Goal: Task Accomplishment & Management: Complete application form

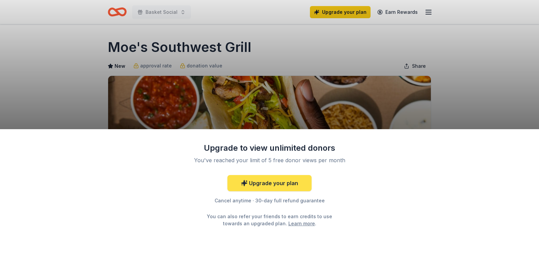
click at [260, 186] on link "Upgrade your plan" at bounding box center [269, 183] width 84 height 16
click at [273, 186] on link "Upgrade your plan" at bounding box center [269, 183] width 84 height 16
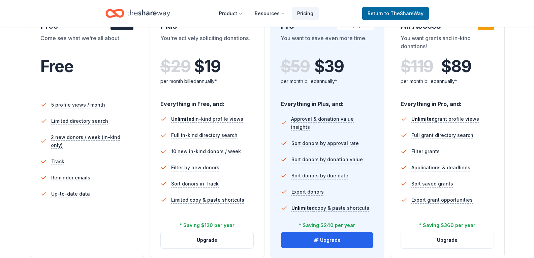
scroll to position [168, 0]
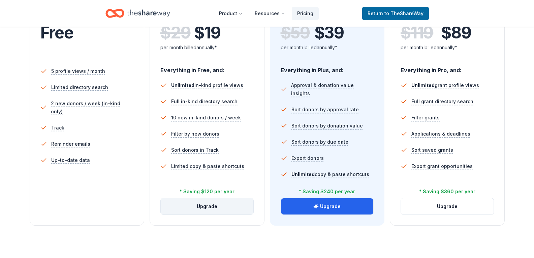
click at [221, 207] on button "Upgrade" at bounding box center [207, 206] width 93 height 16
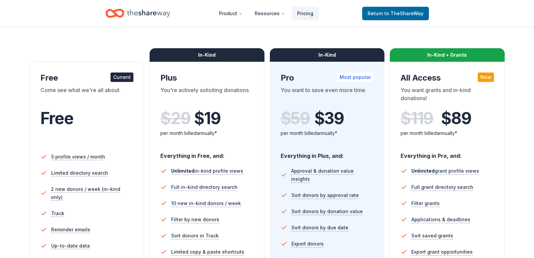
scroll to position [34, 0]
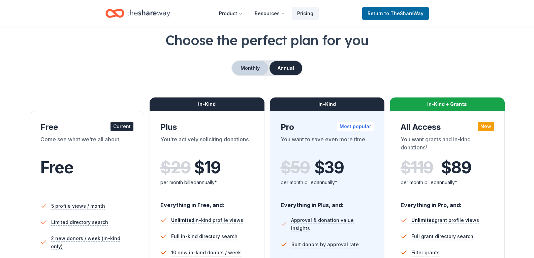
click at [252, 66] on button "Monthly" at bounding box center [250, 68] width 36 height 14
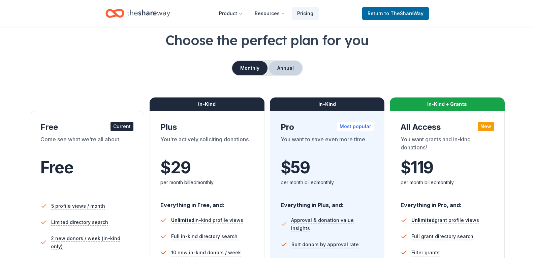
click at [286, 63] on button "Annual" at bounding box center [285, 68] width 33 height 14
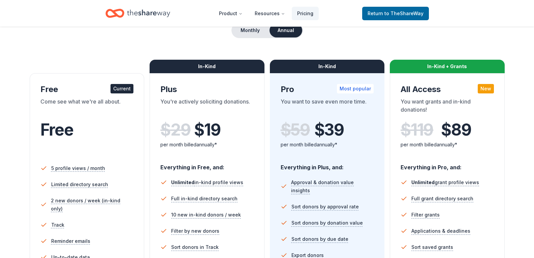
scroll to position [67, 0]
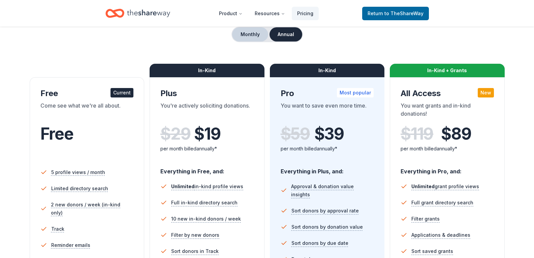
click at [240, 31] on button "Monthly" at bounding box center [250, 34] width 36 height 14
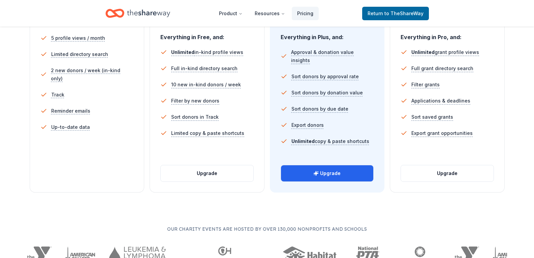
scroll to position [202, 0]
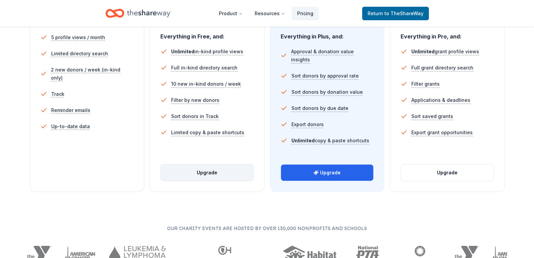
click at [220, 174] on button "Upgrade" at bounding box center [207, 172] width 93 height 16
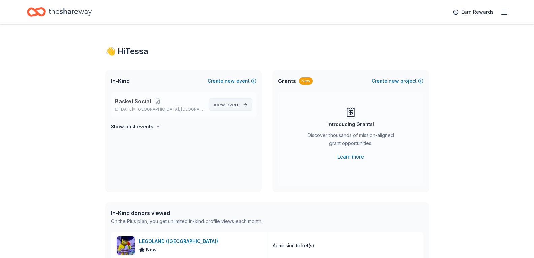
click at [234, 104] on span "event" at bounding box center [232, 104] width 13 height 6
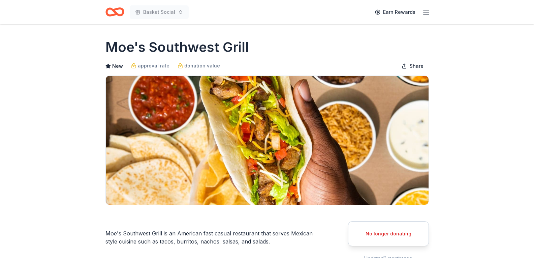
click at [107, 11] on icon "Home" at bounding box center [111, 11] width 10 height 7
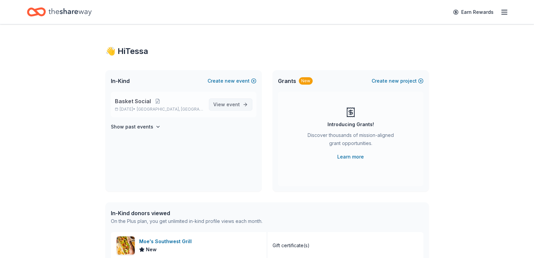
click at [221, 105] on span "View event" at bounding box center [226, 104] width 27 height 8
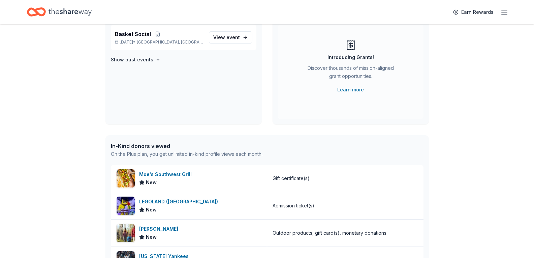
scroll to position [67, 0]
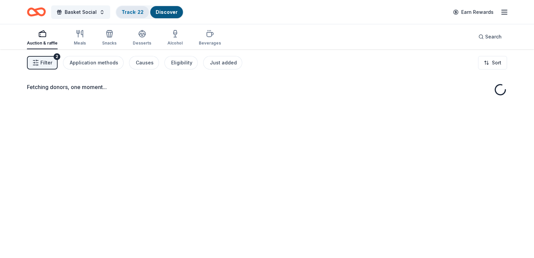
click at [126, 15] on div "Track · 22" at bounding box center [132, 12] width 33 height 12
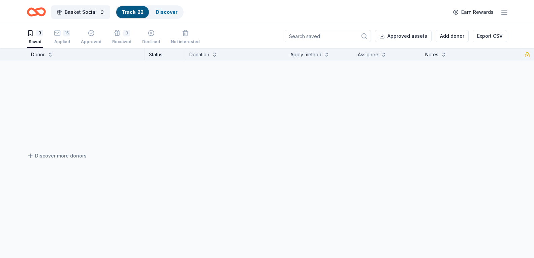
scroll to position [0, 0]
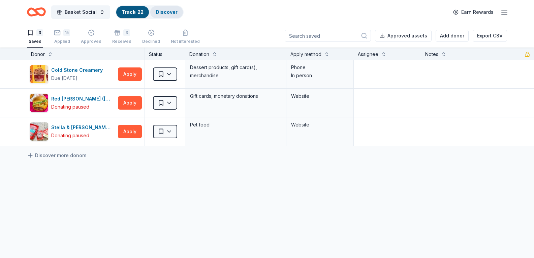
click at [180, 11] on div "Discover" at bounding box center [166, 12] width 33 height 12
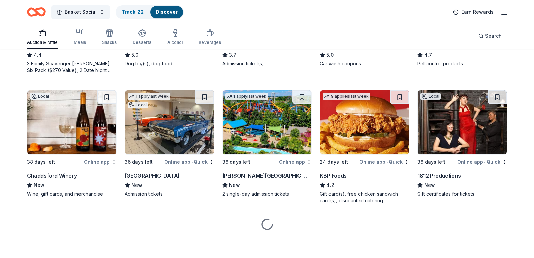
scroll to position [489, 0]
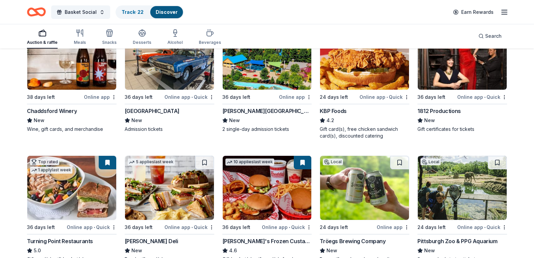
click at [446, 90] on img at bounding box center [462, 58] width 89 height 64
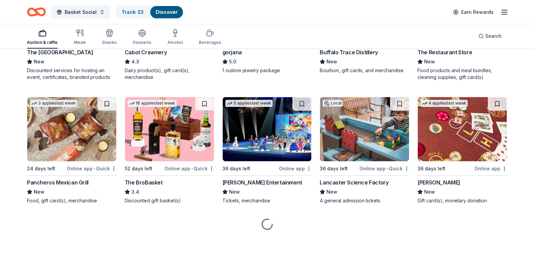
scroll to position [1196, 0]
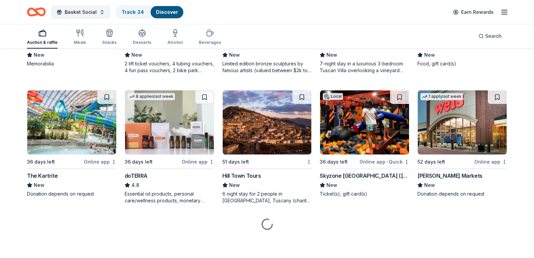
scroll to position [1768, 0]
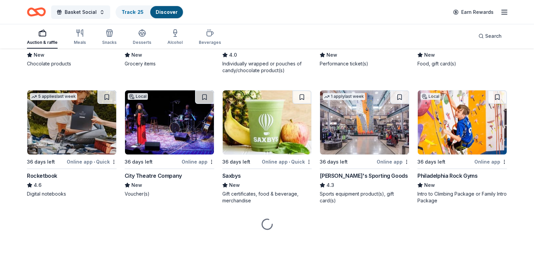
scroll to position [2664, 0]
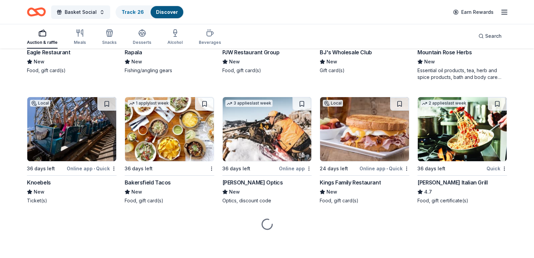
scroll to position [3035, 0]
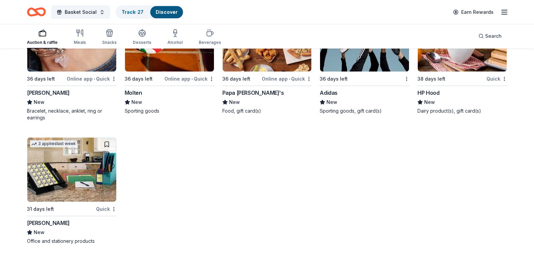
scroll to position [7013, 0]
click at [144, 15] on div "Track · 27" at bounding box center [132, 12] width 33 height 12
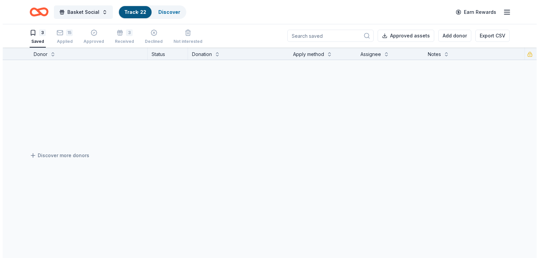
scroll to position [0, 0]
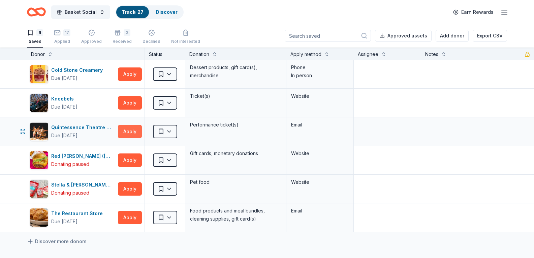
click at [120, 133] on button "Apply" at bounding box center [130, 131] width 24 height 13
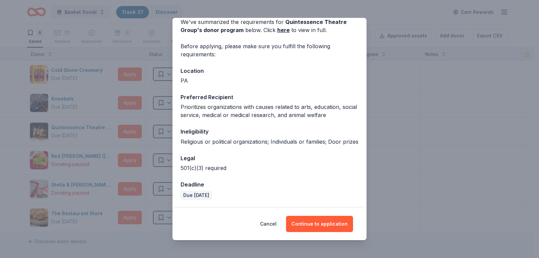
scroll to position [41, 0]
click at [314, 224] on button "Continue to application" at bounding box center [319, 224] width 67 height 16
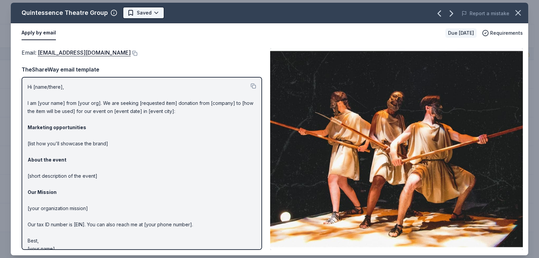
click at [145, 14] on html "Basket Social Track · 27 Discover Earn Rewards 6 Saved 17 Applied Approved 3 Re…" at bounding box center [269, 129] width 539 height 258
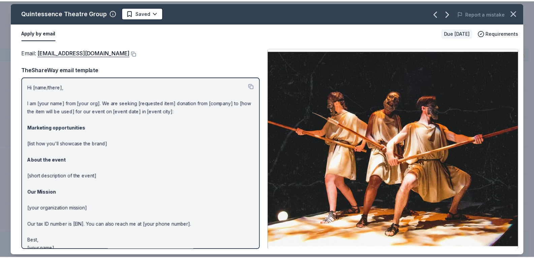
scroll to position [0, 0]
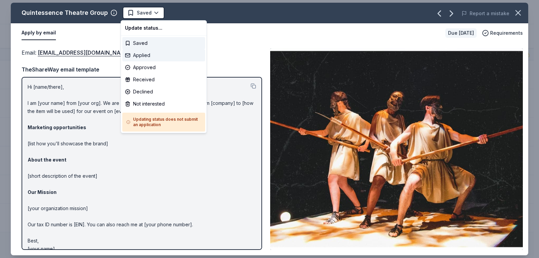
click at [149, 58] on div "Applied" at bounding box center [163, 55] width 83 height 12
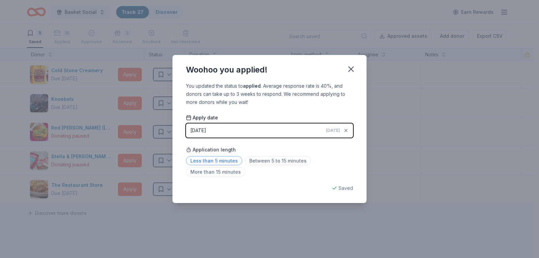
click at [212, 163] on span "Less than 5 minutes" at bounding box center [214, 160] width 56 height 9
drag, startPoint x: 350, startPoint y: 69, endPoint x: 232, endPoint y: 43, distance: 121.2
click at [350, 69] on icon "button" at bounding box center [351, 69] width 5 height 5
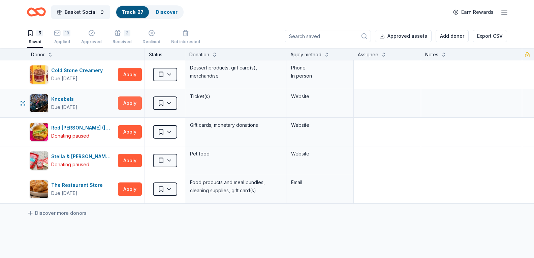
click at [124, 100] on button "Apply" at bounding box center [130, 102] width 24 height 13
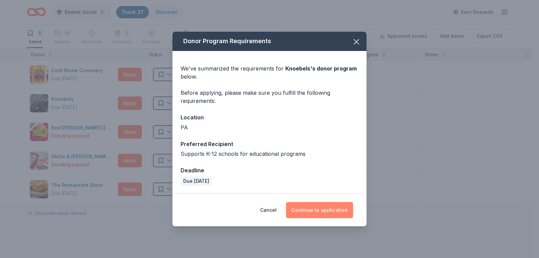
click at [345, 208] on button "Continue to application" at bounding box center [319, 210] width 67 height 16
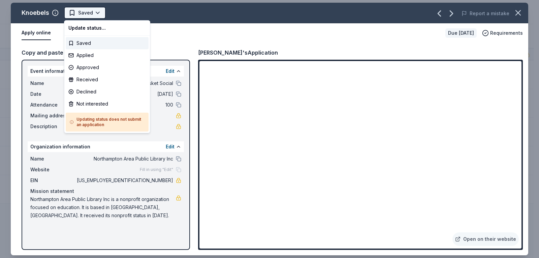
click at [91, 8] on html "Basket Social Track · 27 Discover Earn Rewards 5 Saved 18 Applied Approved 3 Re…" at bounding box center [269, 129] width 539 height 258
click at [93, 103] on div "Not interested" at bounding box center [107, 104] width 83 height 12
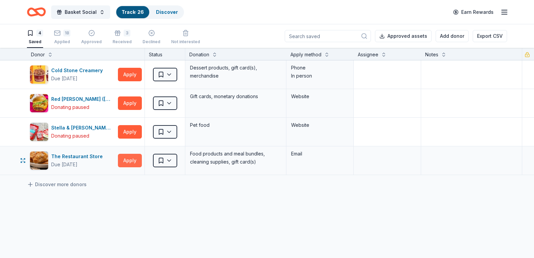
click at [132, 158] on button "Apply" at bounding box center [130, 160] width 24 height 13
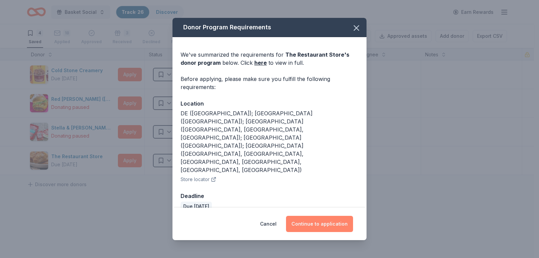
click at [328, 216] on button "Continue to application" at bounding box center [319, 224] width 67 height 16
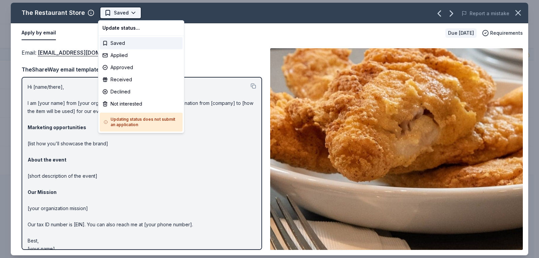
click at [108, 13] on html "Basket Social Track · 26 Discover Earn Rewards 4 Saved 18 Applied Approved 3 Re…" at bounding box center [269, 129] width 539 height 258
click at [117, 53] on div "Applied" at bounding box center [141, 55] width 83 height 12
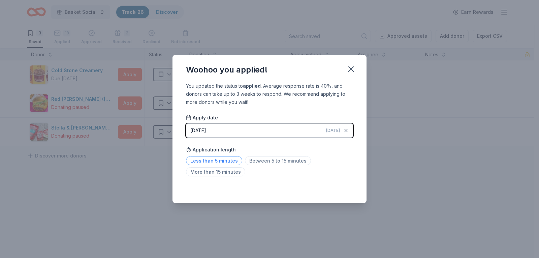
click at [225, 161] on span "Less than 5 minutes" at bounding box center [214, 160] width 56 height 9
click at [346, 70] on button "button" at bounding box center [351, 69] width 15 height 15
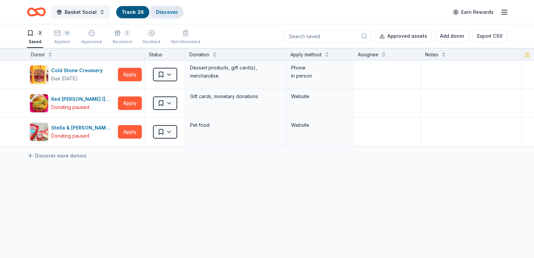
click at [165, 8] on div "Discover" at bounding box center [167, 12] width 33 height 12
click at [173, 15] on div "Discover" at bounding box center [167, 12] width 33 height 12
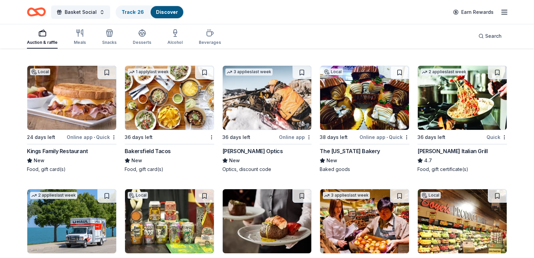
scroll to position [2795, 0]
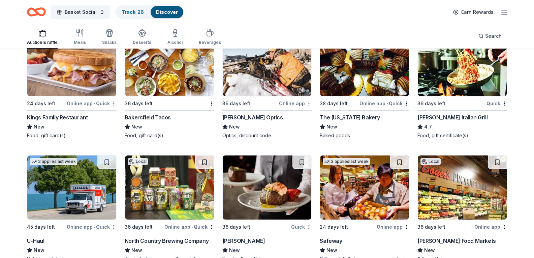
click at [124, 8] on div "Track · 27" at bounding box center [132, 12] width 33 height 12
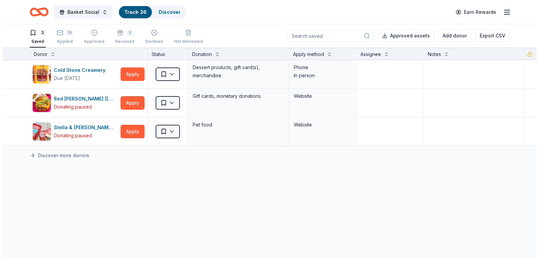
scroll to position [0, 0]
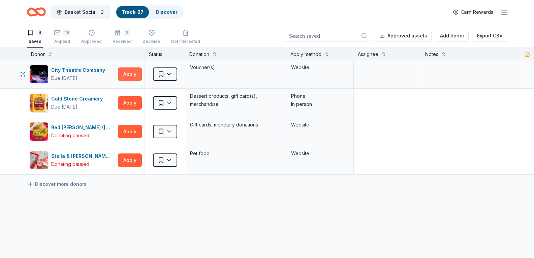
click at [128, 72] on button "Apply" at bounding box center [130, 73] width 24 height 13
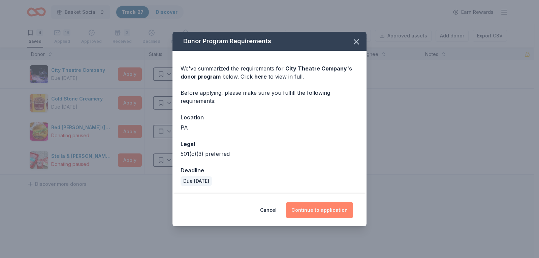
click at [316, 208] on button "Continue to application" at bounding box center [319, 210] width 67 height 16
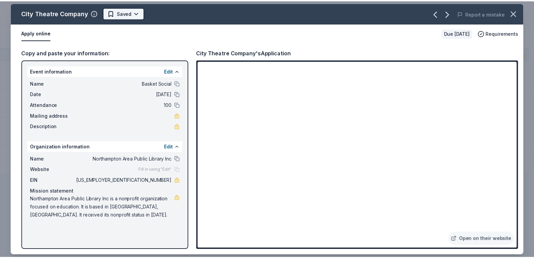
scroll to position [0, 0]
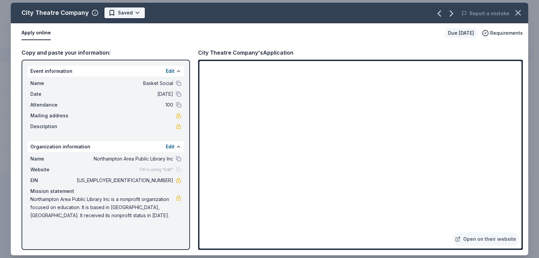
click at [124, 17] on html "Basket Social Track · 27 Discover Earn Rewards 4 Saved 19 Applied Approved 3 Re…" at bounding box center [269, 129] width 539 height 258
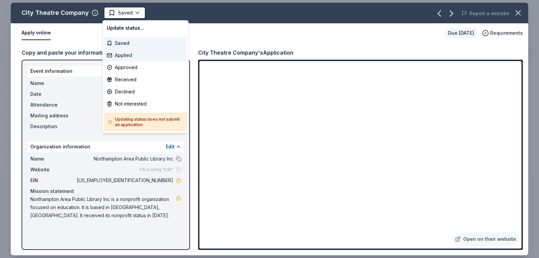
click at [122, 59] on div "Applied" at bounding box center [145, 55] width 83 height 12
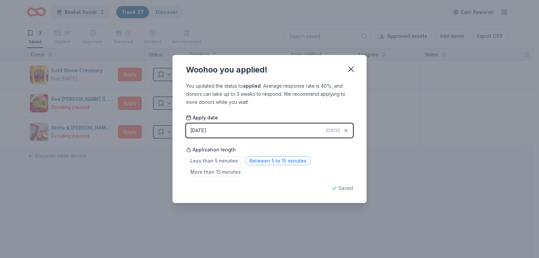
click at [264, 161] on span "Between 5 to 15 minutes" at bounding box center [278, 160] width 66 height 9
click at [347, 72] on icon "button" at bounding box center [350, 68] width 9 height 9
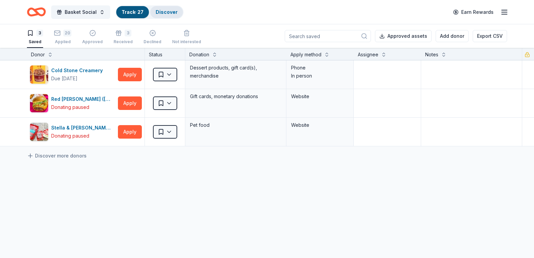
click at [170, 15] on div "Discover" at bounding box center [166, 12] width 33 height 12
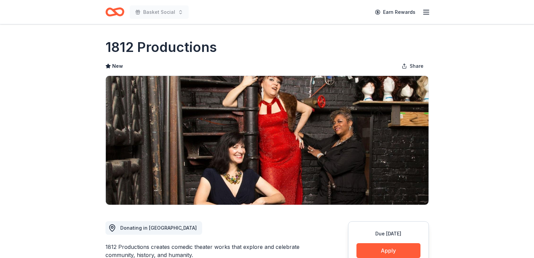
drag, startPoint x: 221, startPoint y: 48, endPoint x: 124, endPoint y: 43, distance: 97.1
click at [124, 43] on div "1812 Productions" at bounding box center [266, 47] width 323 height 19
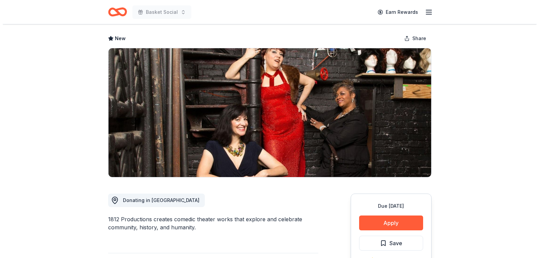
scroll to position [67, 0]
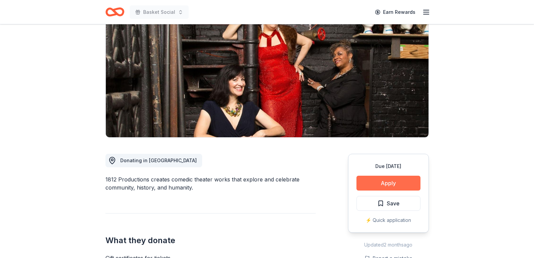
click at [384, 183] on button "Apply" at bounding box center [388, 182] width 64 height 15
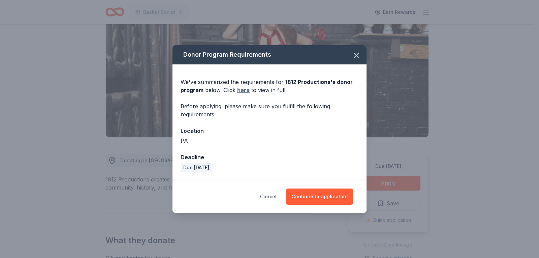
click at [243, 90] on link "here" at bounding box center [243, 90] width 12 height 8
click at [338, 198] on button "Continue to application" at bounding box center [319, 196] width 67 height 16
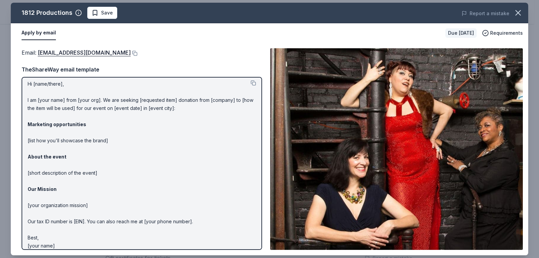
scroll to position [0, 0]
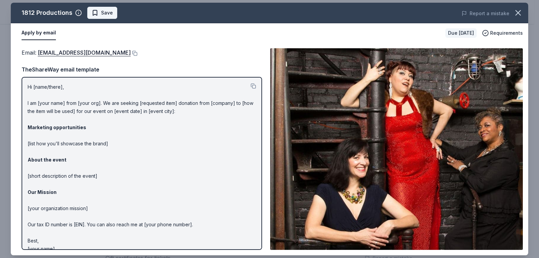
click at [108, 15] on span "Save" at bounding box center [107, 13] width 12 height 8
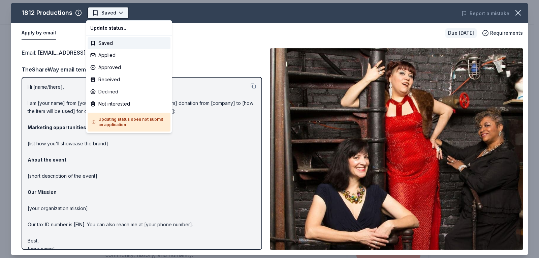
click at [105, 16] on html "Basket Social Earn Rewards Due in 36 days Share 1812 Productions New Share Dona…" at bounding box center [269, 129] width 539 height 258
click at [112, 52] on div "Applied" at bounding box center [129, 55] width 83 height 12
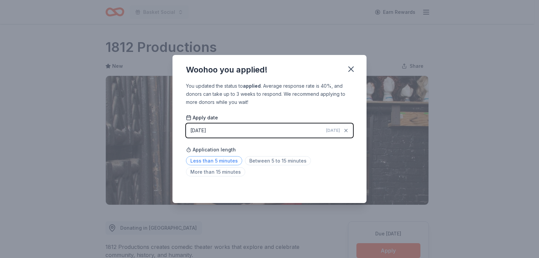
click at [221, 161] on span "Less than 5 minutes" at bounding box center [214, 160] width 56 height 9
click at [20, 141] on div "Woohoo you applied! You updated the status to applied . Average response rate i…" at bounding box center [269, 129] width 539 height 258
click at [350, 72] on icon "button" at bounding box center [350, 68] width 9 height 9
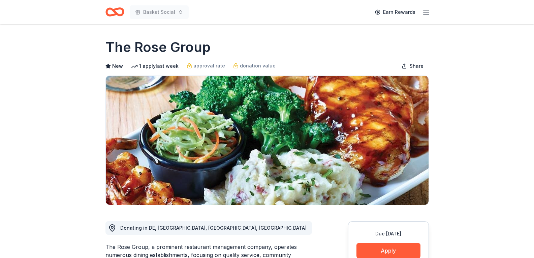
drag, startPoint x: 41, startPoint y: 71, endPoint x: 51, endPoint y: 68, distance: 9.8
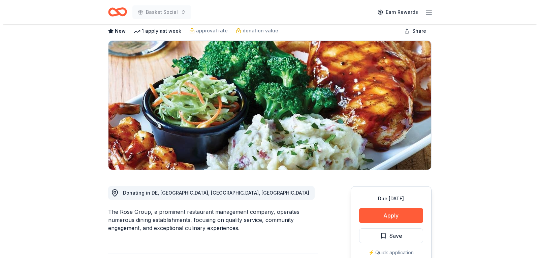
scroll to position [135, 0]
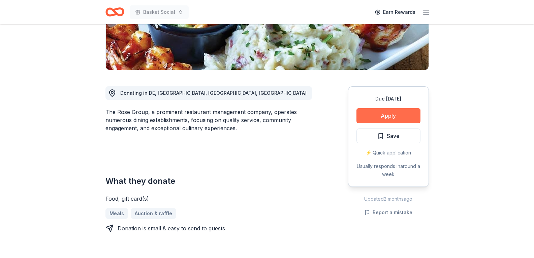
click at [389, 118] on button "Apply" at bounding box center [388, 115] width 64 height 15
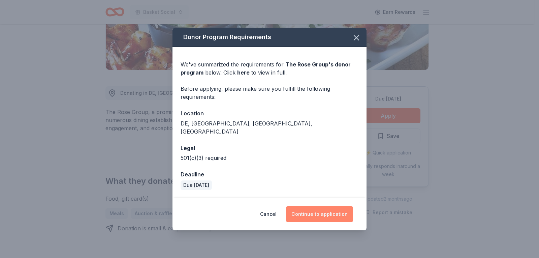
click at [341, 207] on button "Continue to application" at bounding box center [319, 214] width 67 height 16
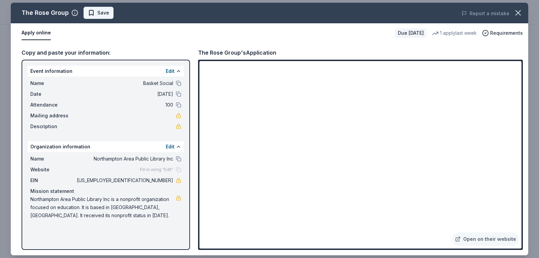
click at [94, 14] on span "Save" at bounding box center [98, 13] width 21 height 8
click at [99, 7] on div "The Rose Group Saved Report a mistake" at bounding box center [269, 13] width 517 height 21
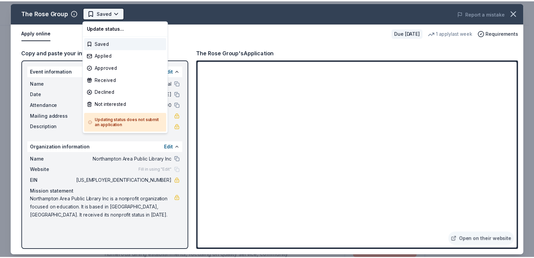
scroll to position [0, 0]
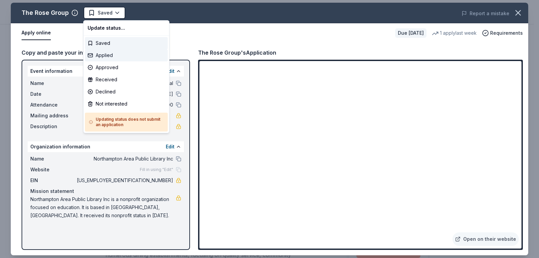
click at [103, 57] on div "Applied" at bounding box center [126, 55] width 83 height 12
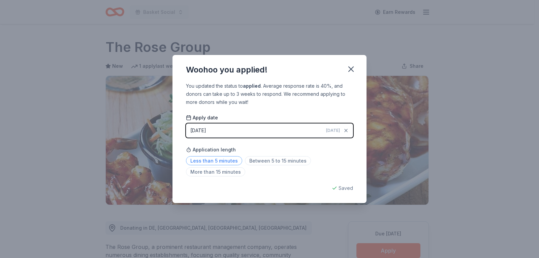
click at [227, 159] on span "Less than 5 minutes" at bounding box center [214, 160] width 56 height 9
click at [349, 71] on icon "button" at bounding box center [351, 69] width 5 height 5
